Goal: Obtain resource: Download file/media

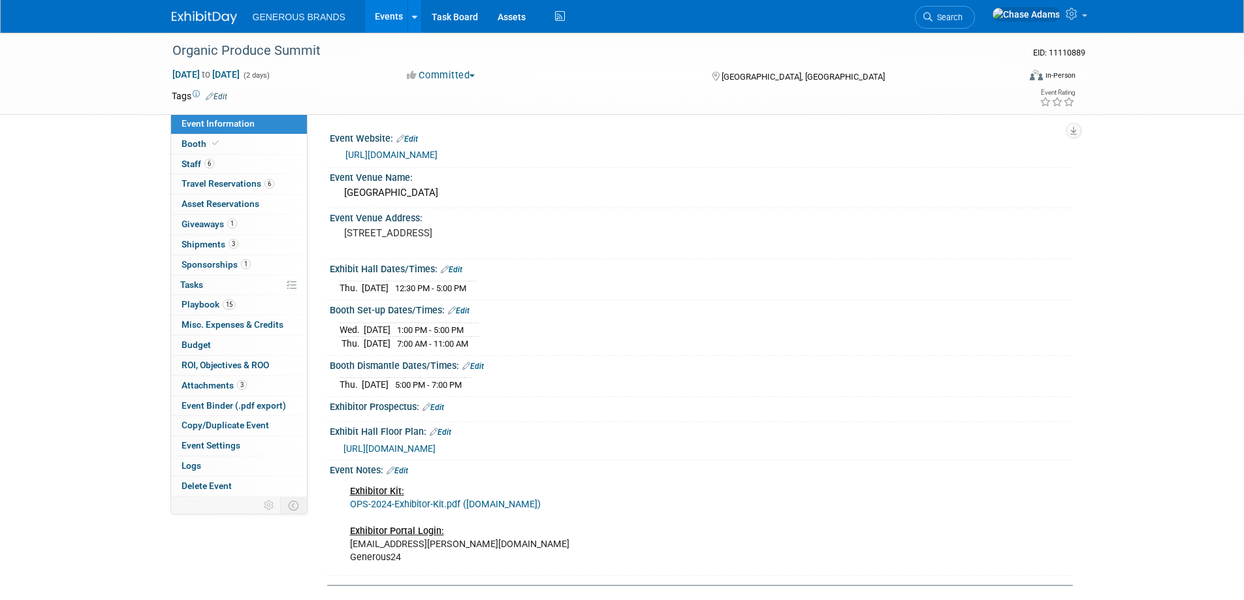
click at [210, 19] on img at bounding box center [204, 17] width 65 height 13
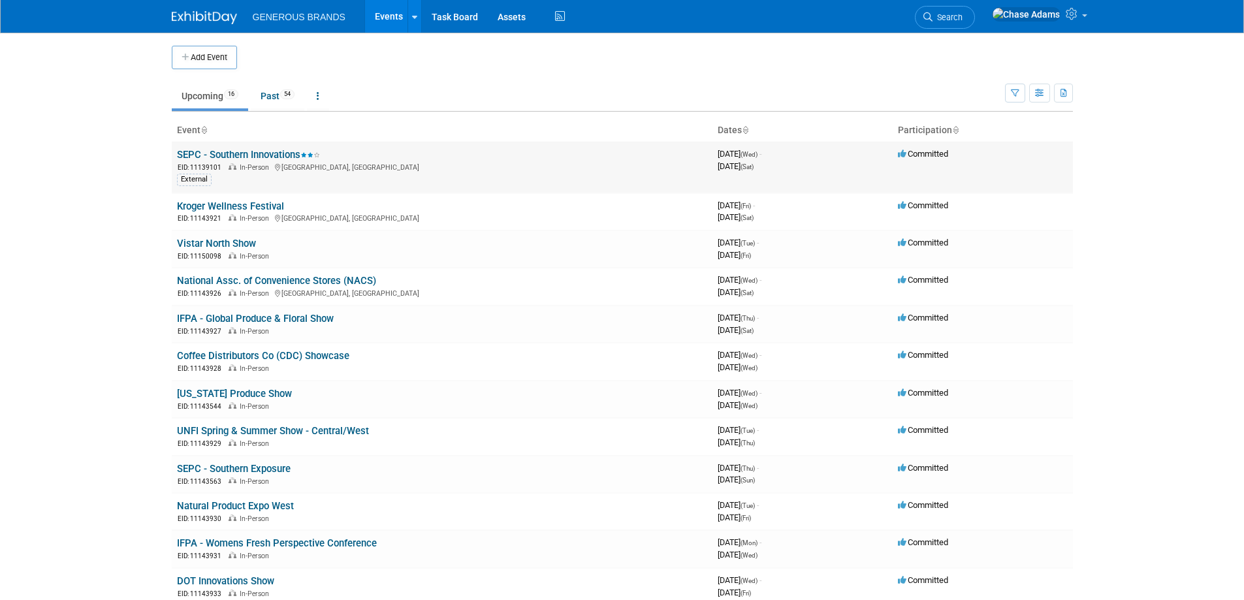
click at [253, 153] on link "SEPC - Southern Innovations" at bounding box center [248, 155] width 143 height 12
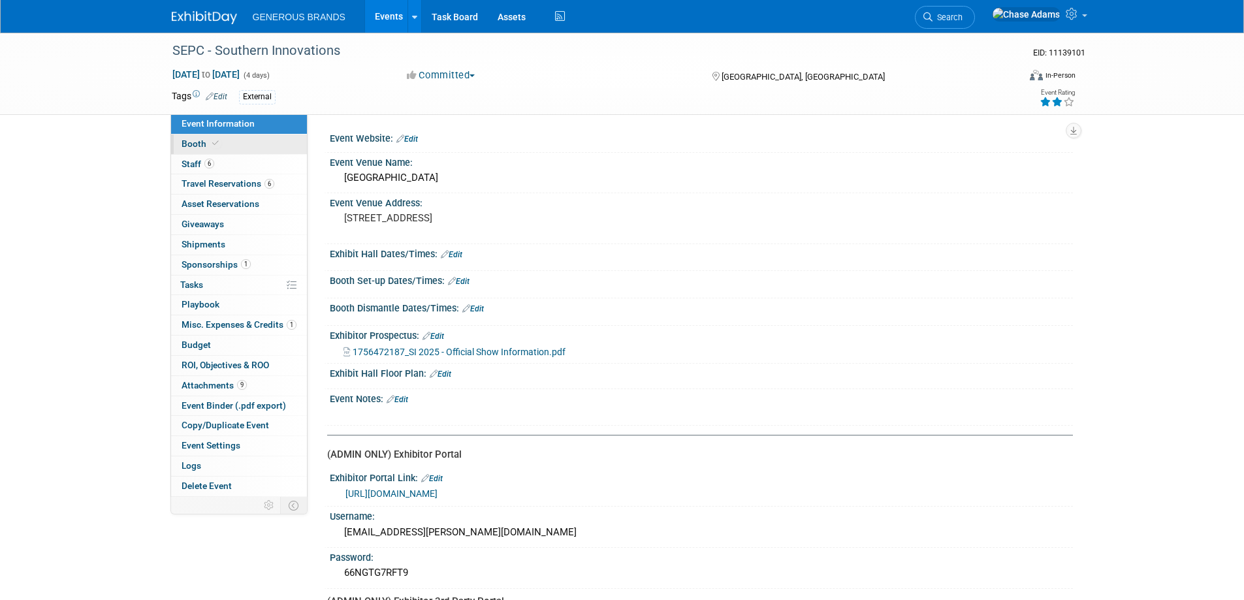
click at [229, 146] on link "Booth" at bounding box center [239, 145] width 136 height 20
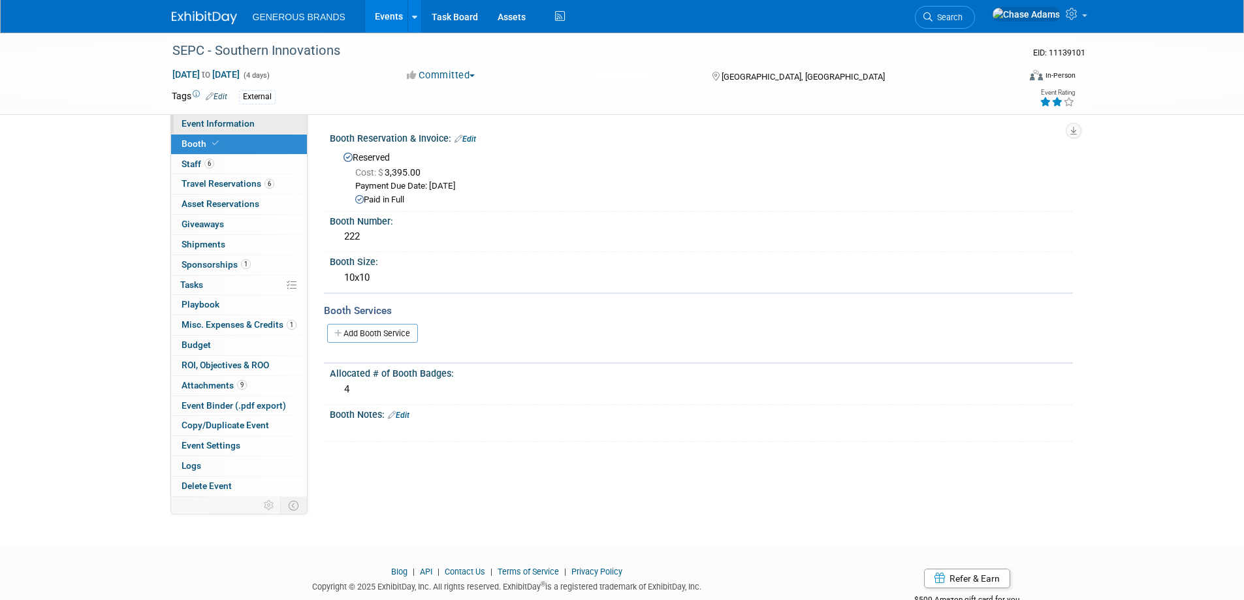
click at [219, 124] on span "Event Information" at bounding box center [218, 123] width 73 height 10
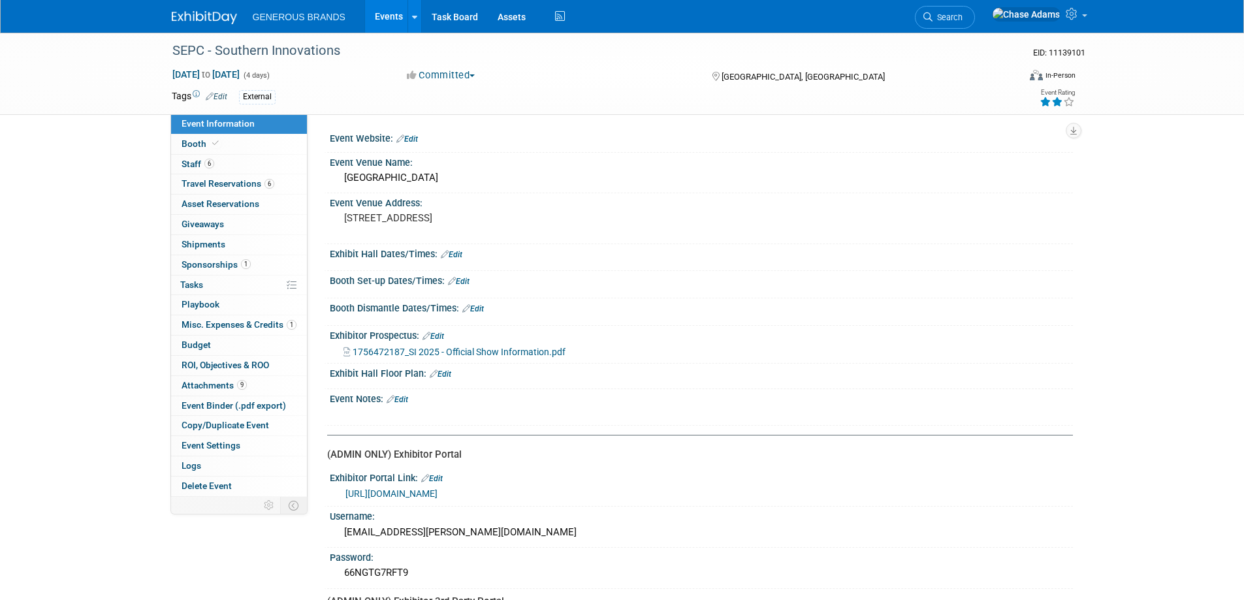
click at [507, 349] on span "1756472187_SI 2025 - Official Show Information.pdf" at bounding box center [459, 352] width 213 height 10
